Goal: Information Seeking & Learning: Compare options

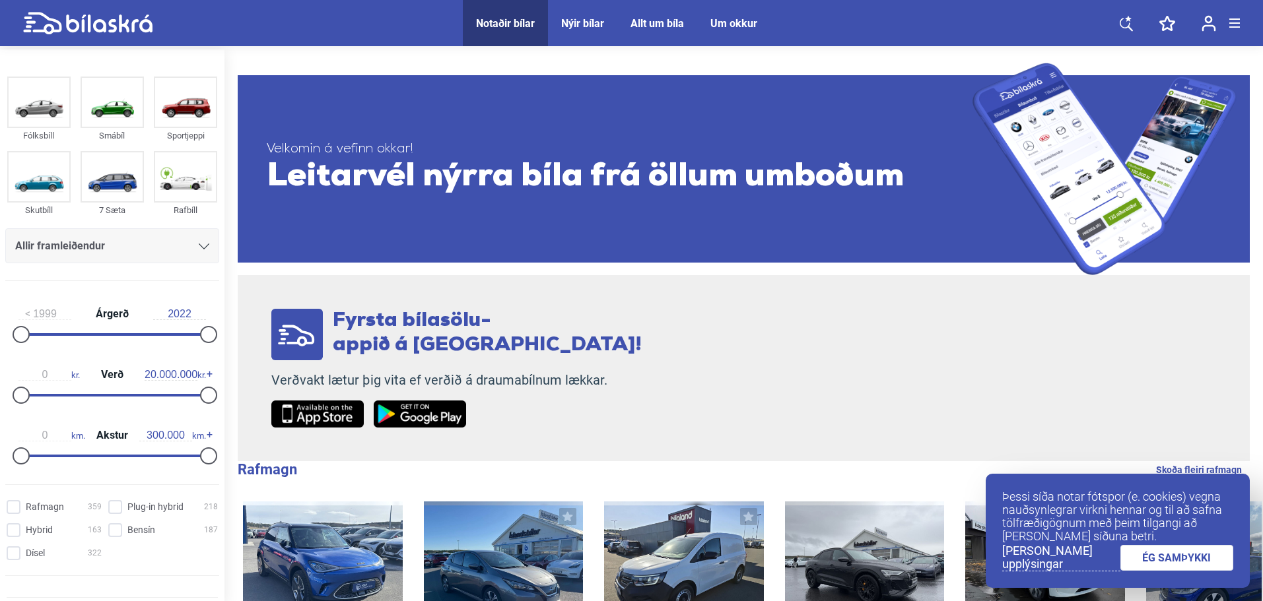
click at [185, 251] on div "Allir framleiðendur" at bounding box center [112, 246] width 194 height 18
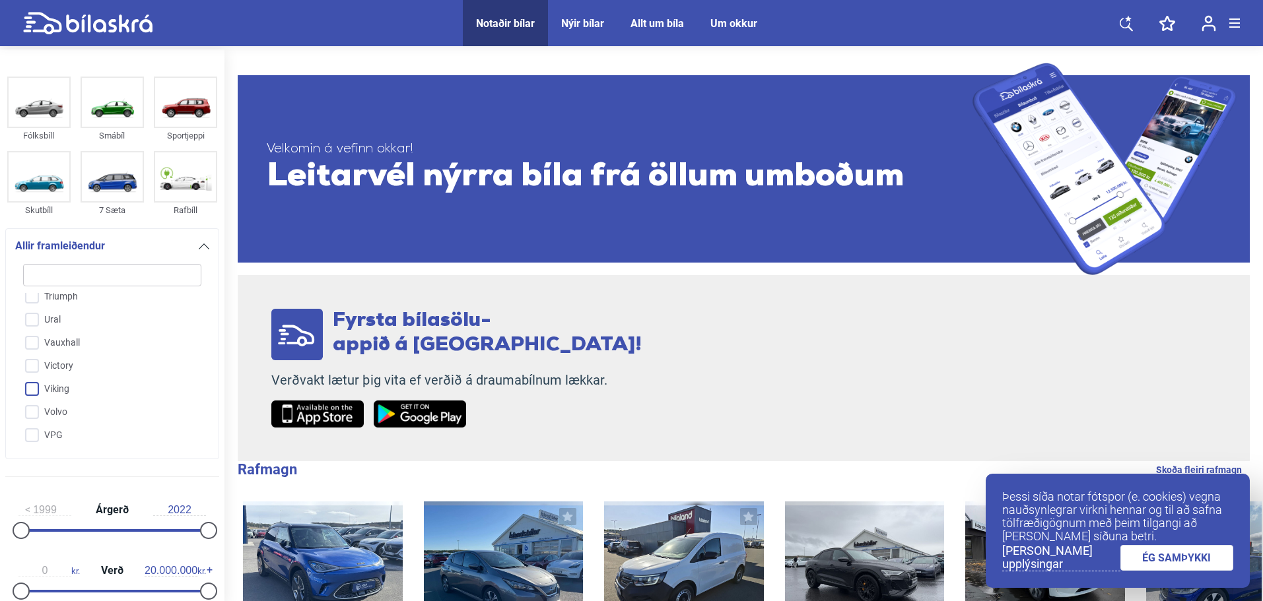
scroll to position [3272, 0]
click at [87, 469] on input "VW" at bounding box center [104, 480] width 180 height 23
checkbox input "true"
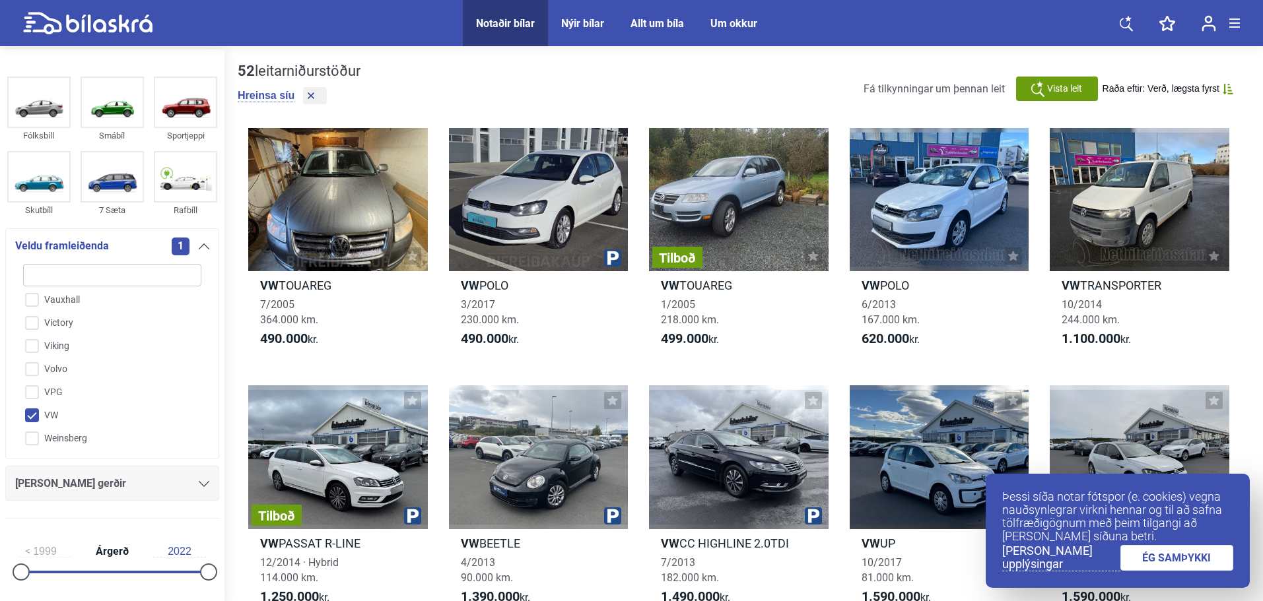
scroll to position [3470, 0]
click at [146, 474] on div "[PERSON_NAME] gerðir" at bounding box center [112, 483] width 214 height 35
click at [149, 483] on div "[PERSON_NAME] gerðir" at bounding box center [112, 484] width 194 height 18
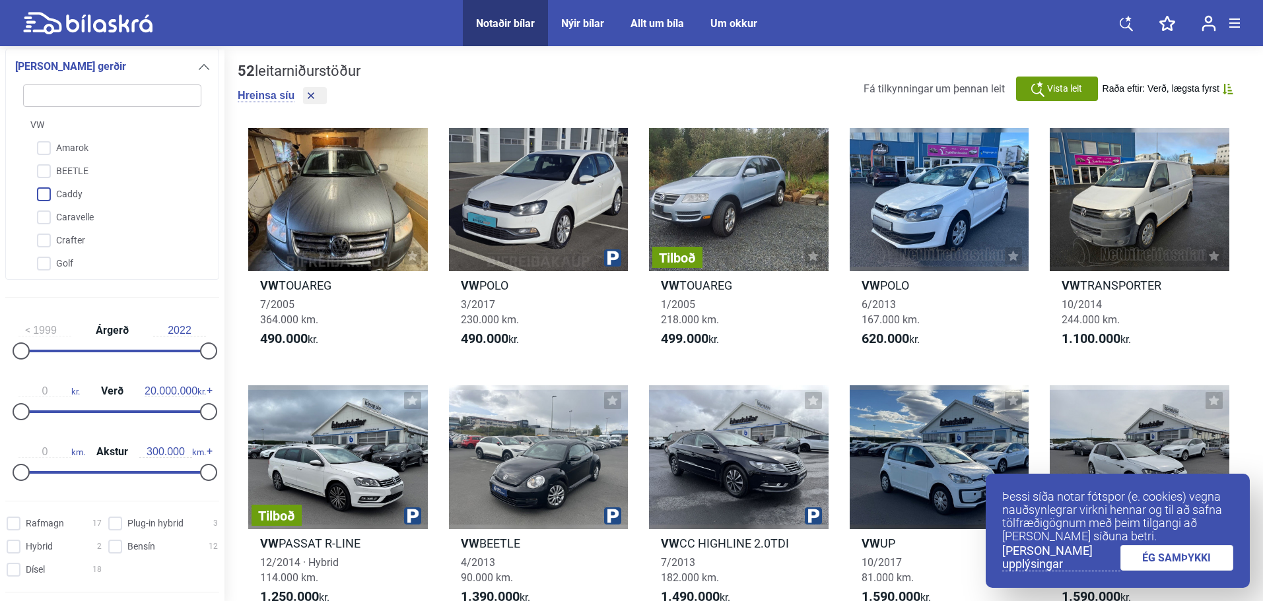
scroll to position [132, 0]
click at [94, 184] on input "ID.4" at bounding box center [104, 178] width 180 height 23
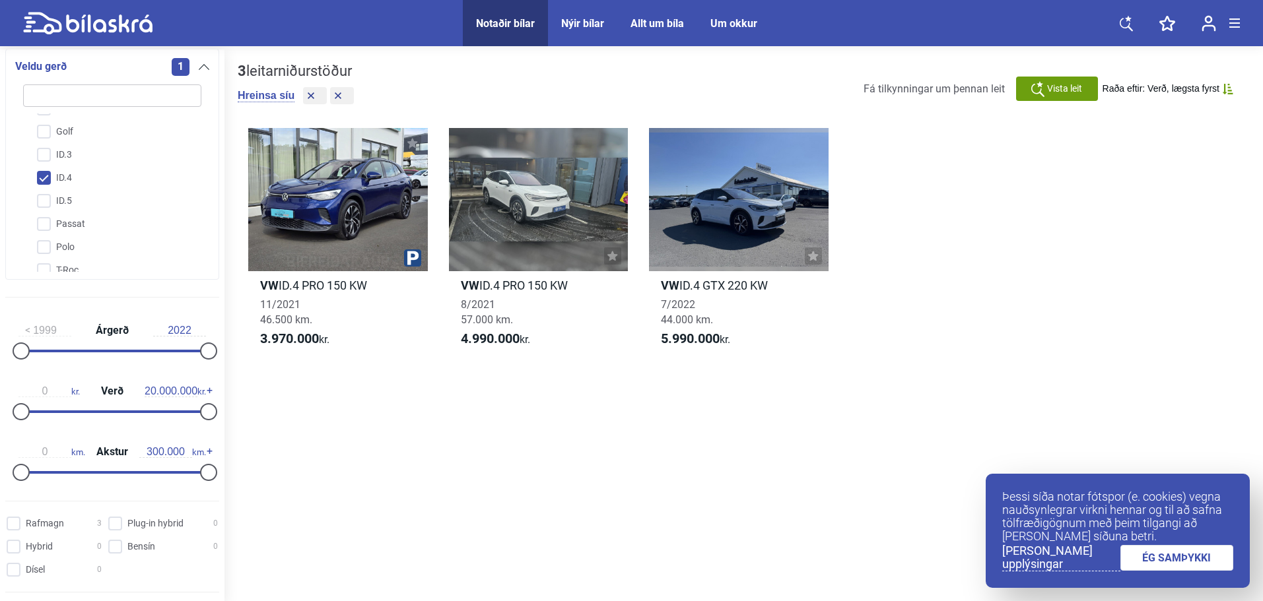
click at [71, 178] on input "ID.4" at bounding box center [104, 178] width 180 height 23
checkbox input "false"
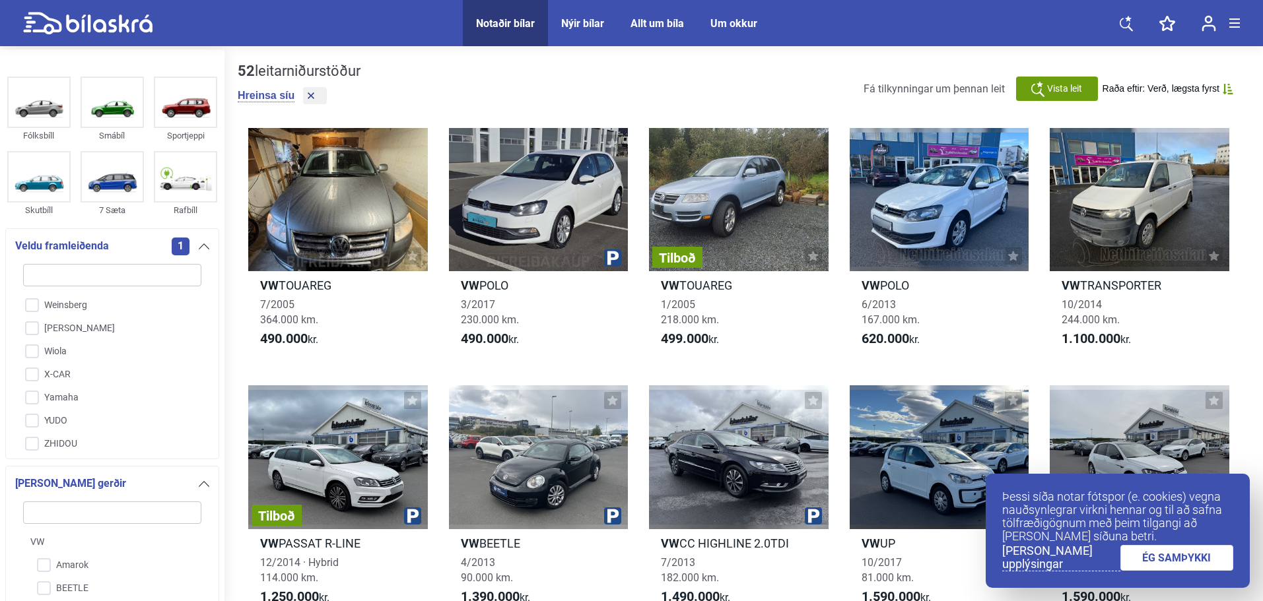
click at [189, 246] on div "1" at bounding box center [191, 247] width 38 height 18
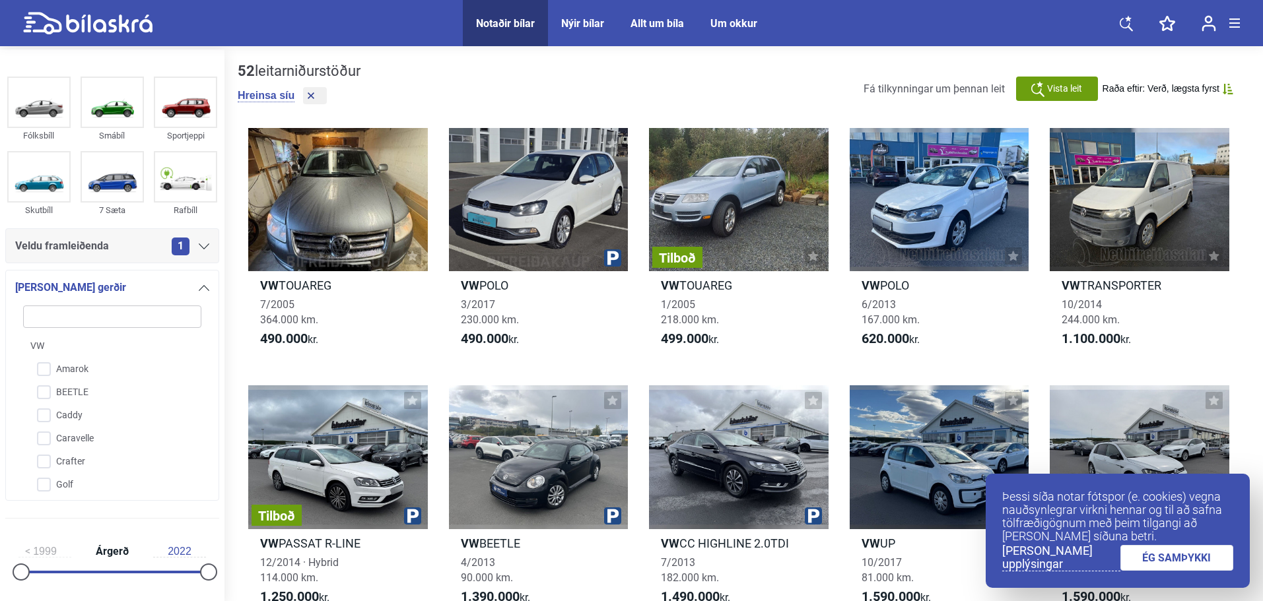
click at [92, 255] on span "Veldu framleiðenda" at bounding box center [62, 246] width 94 height 18
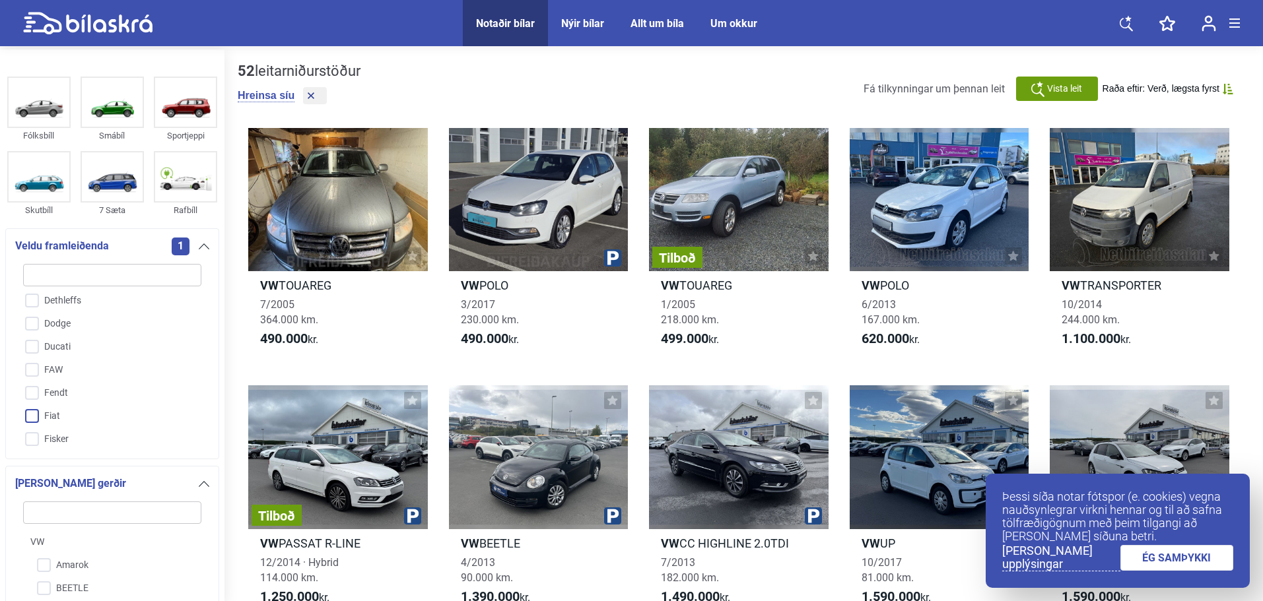
scroll to position [964, 0]
click at [314, 90] on button at bounding box center [315, 95] width 24 height 17
click at [299, 107] on div "Hreinsa síu" at bounding box center [299, 97] width 123 height 20
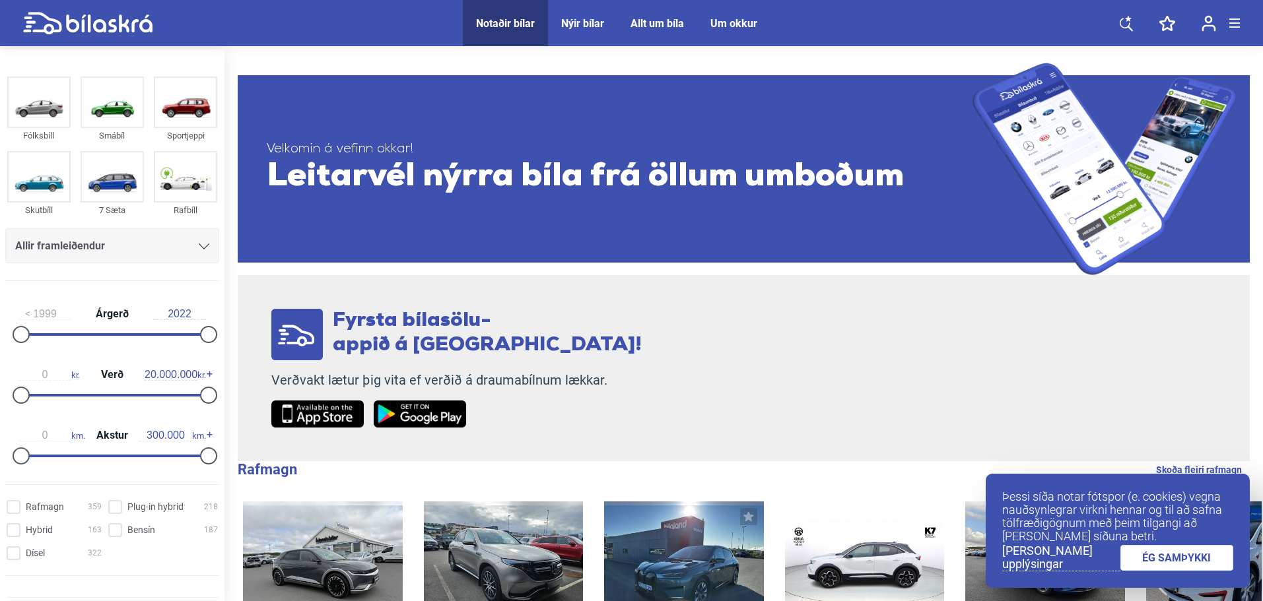
click at [115, 249] on div "Allir framleiðendur" at bounding box center [112, 246] width 194 height 18
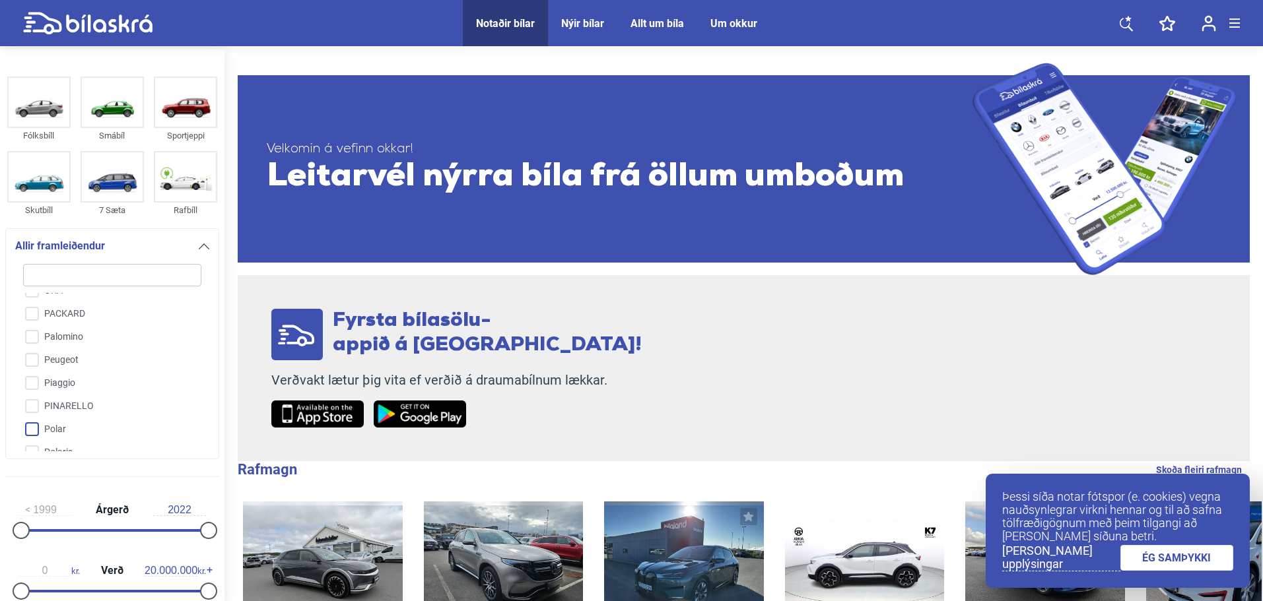
scroll to position [2417, 0]
click at [79, 354] on input "Peugeot" at bounding box center [104, 365] width 180 height 23
checkbox input "true"
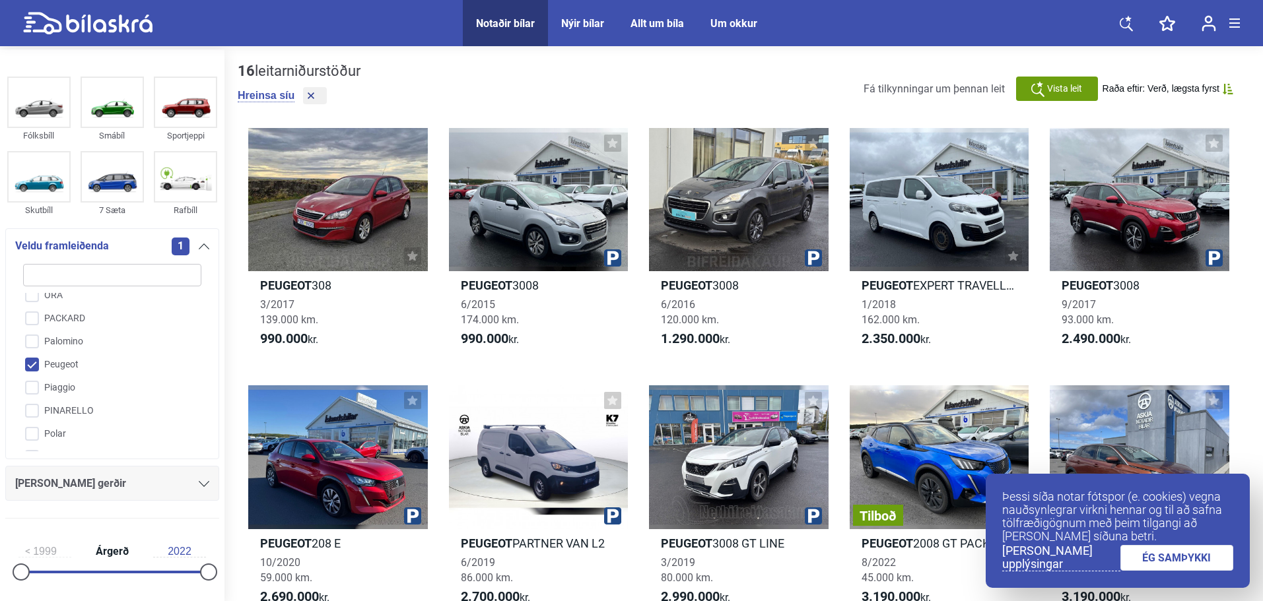
click at [120, 484] on div "[PERSON_NAME] gerðir" at bounding box center [112, 484] width 194 height 18
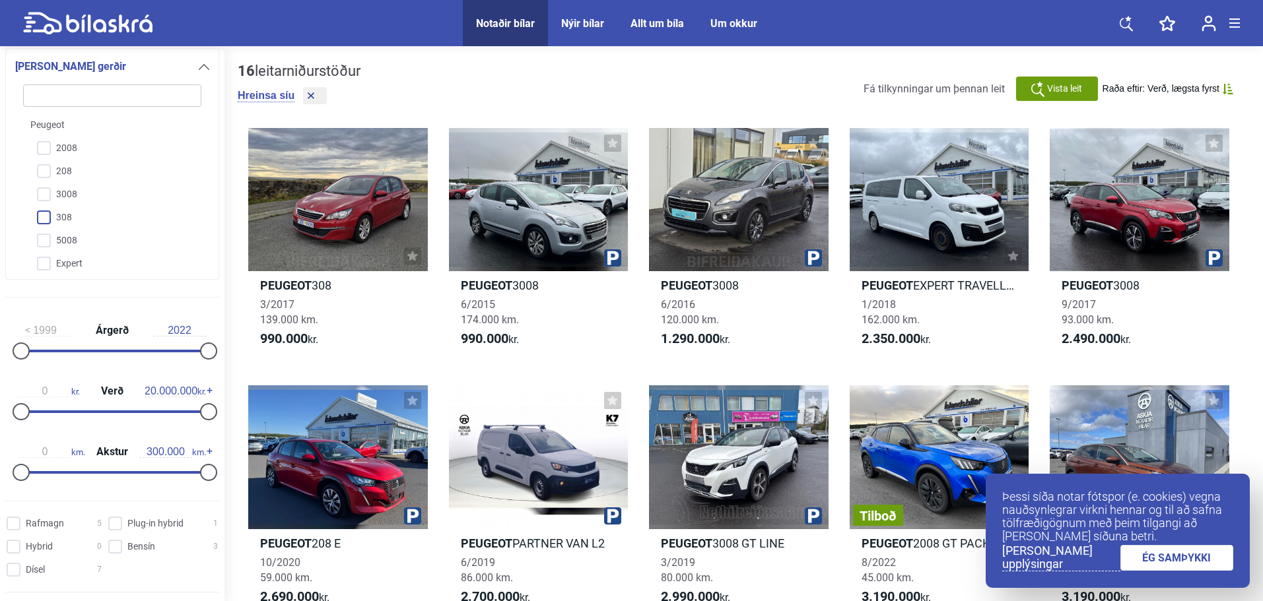
click at [78, 219] on input "308" at bounding box center [104, 218] width 180 height 23
checkbox input "true"
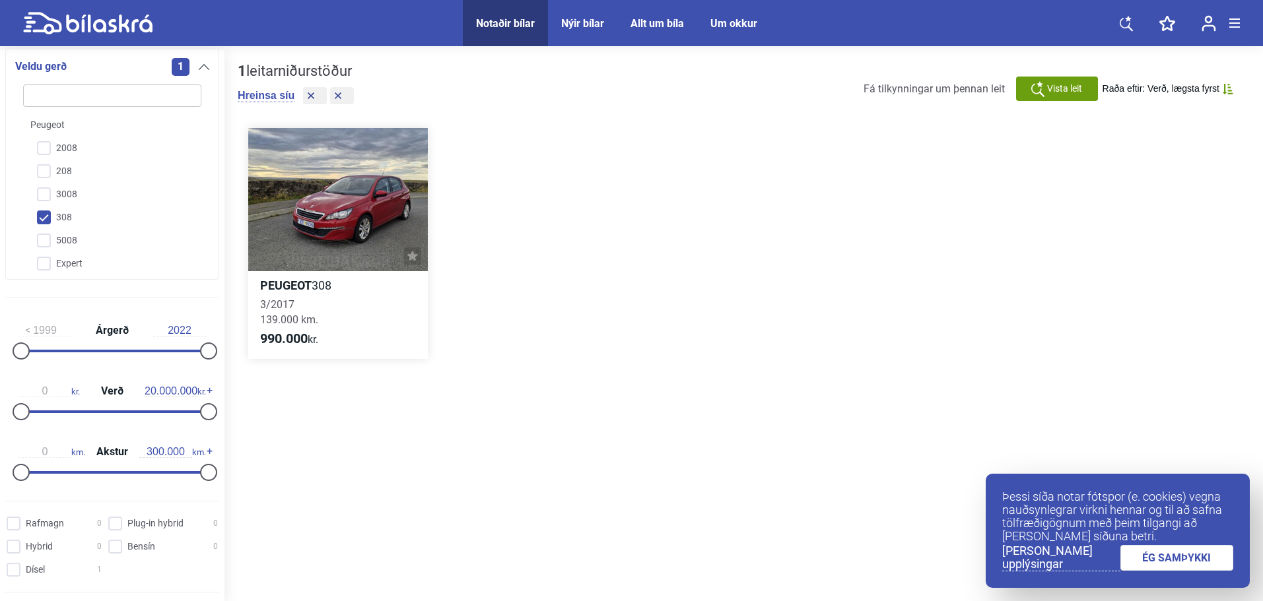
click at [331, 217] on div at bounding box center [338, 199] width 180 height 143
